Goal: Information Seeking & Learning: Learn about a topic

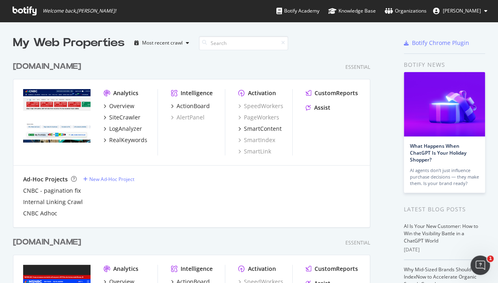
drag, startPoint x: 476, startPoint y: 48, endPoint x: 461, endPoint y: 39, distance: 17.9
click at [476, 48] on div "Botify Chrome Plugin" at bounding box center [443, 43] width 81 height 17
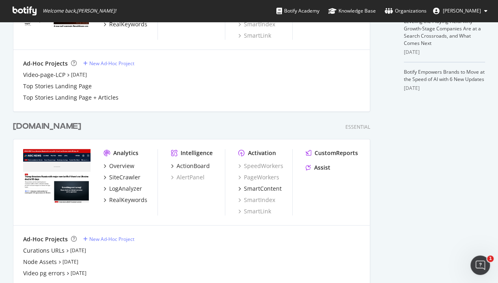
scroll to position [354, 0]
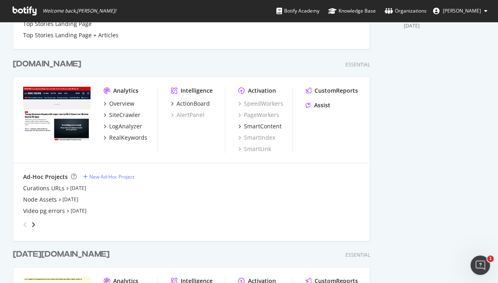
click at [41, 62] on div "[DOMAIN_NAME]" at bounding box center [47, 64] width 68 height 12
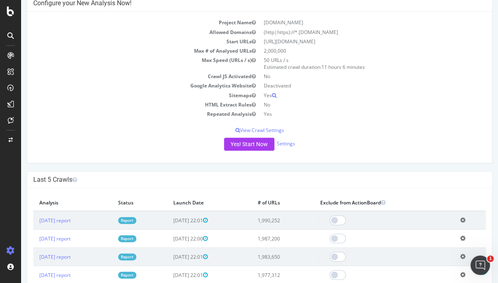
scroll to position [202, 0]
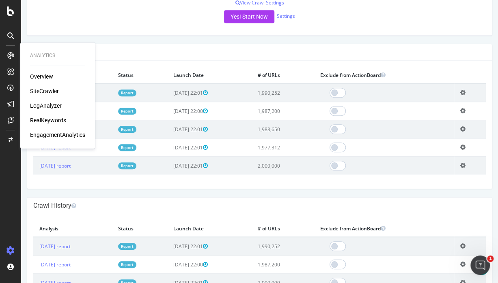
click at [50, 105] on div "LogAnalyzer" at bounding box center [46, 106] width 32 height 8
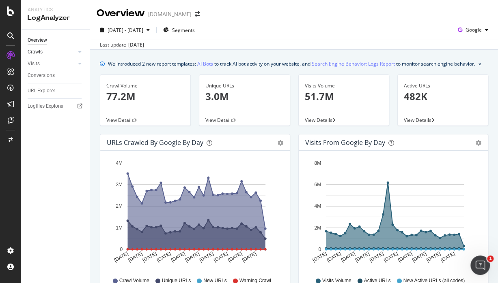
click at [49, 53] on link "Crawls" at bounding box center [52, 52] width 48 height 9
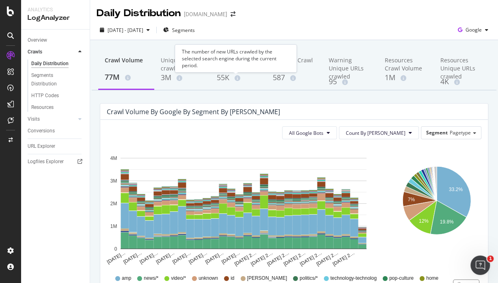
click at [243, 73] on div "55K" at bounding box center [238, 78] width 43 height 11
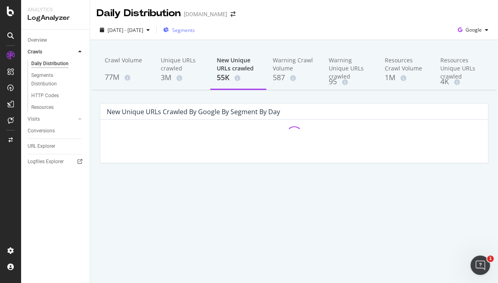
click at [195, 31] on span "Segments" at bounding box center [183, 30] width 23 height 7
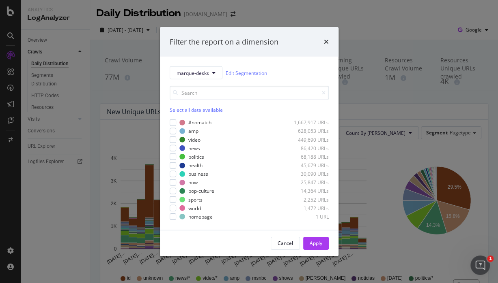
click at [175, 107] on div "Select all data available" at bounding box center [249, 110] width 159 height 7
click at [177, 111] on div "Unselect all data available" at bounding box center [249, 110] width 159 height 7
click at [184, 110] on div "Select all data available" at bounding box center [249, 110] width 159 height 7
click at [322, 243] on button "Apply" at bounding box center [316, 243] width 26 height 13
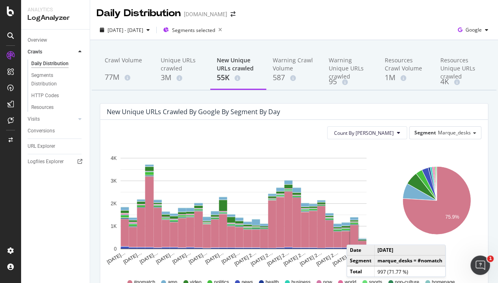
click at [354, 237] on rect "A chart." at bounding box center [354, 236] width 8 height 22
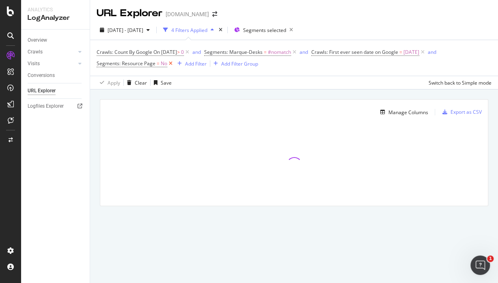
click at [170, 64] on icon at bounding box center [170, 64] width 7 height 8
